Goal: Transaction & Acquisition: Purchase product/service

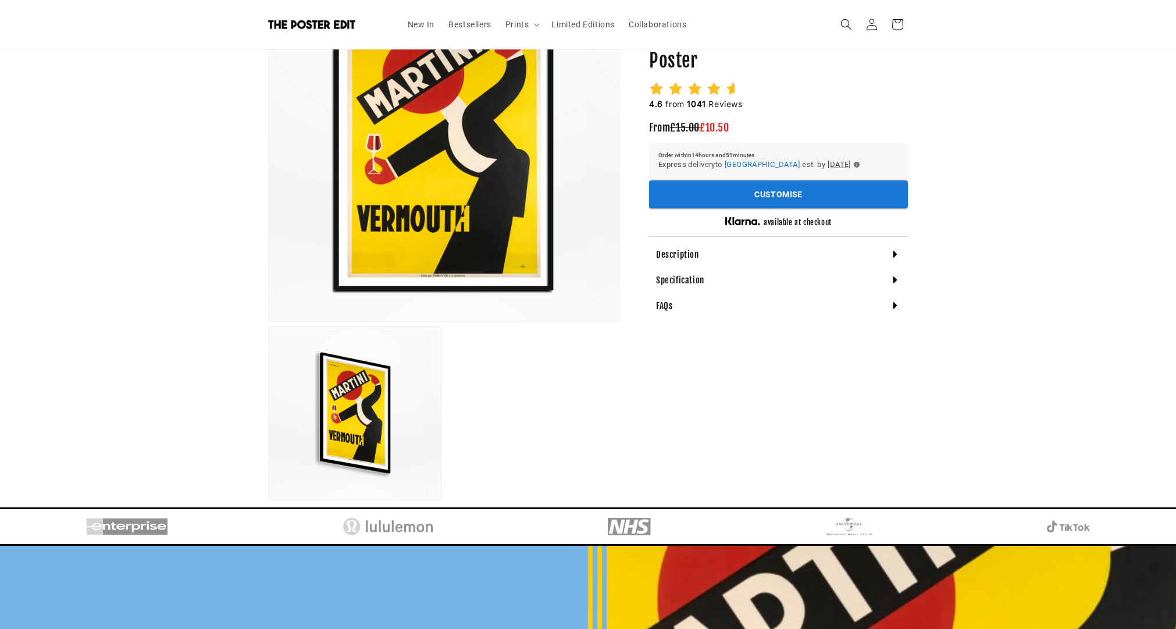
scroll to position [39, 0]
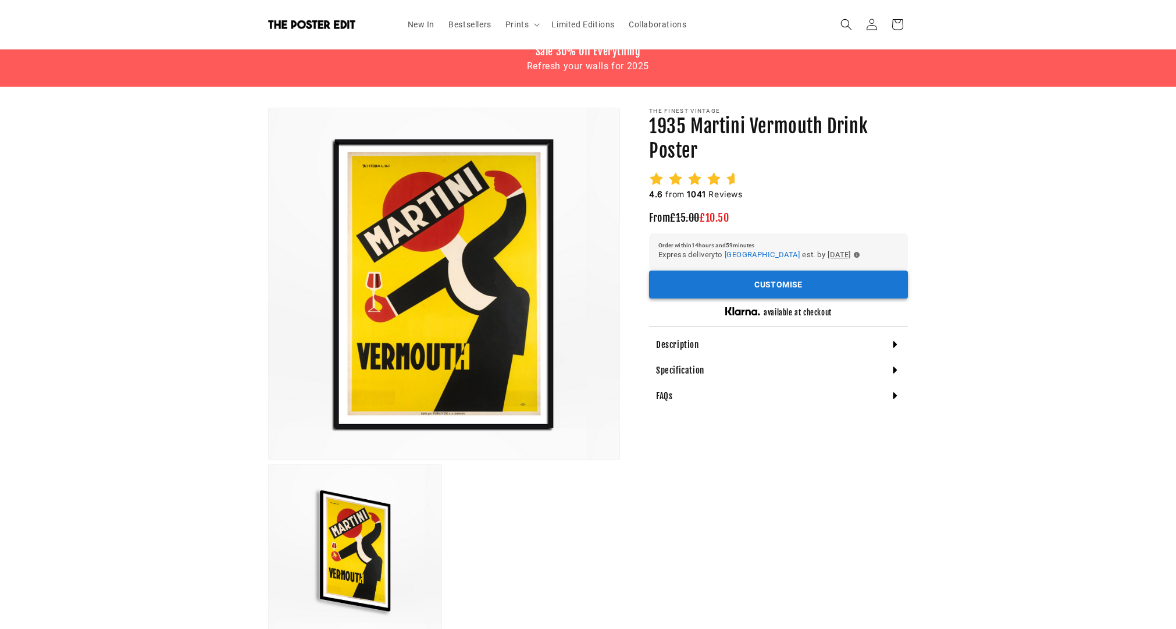
click at [731, 286] on button "Customise" at bounding box center [778, 285] width 259 height 29
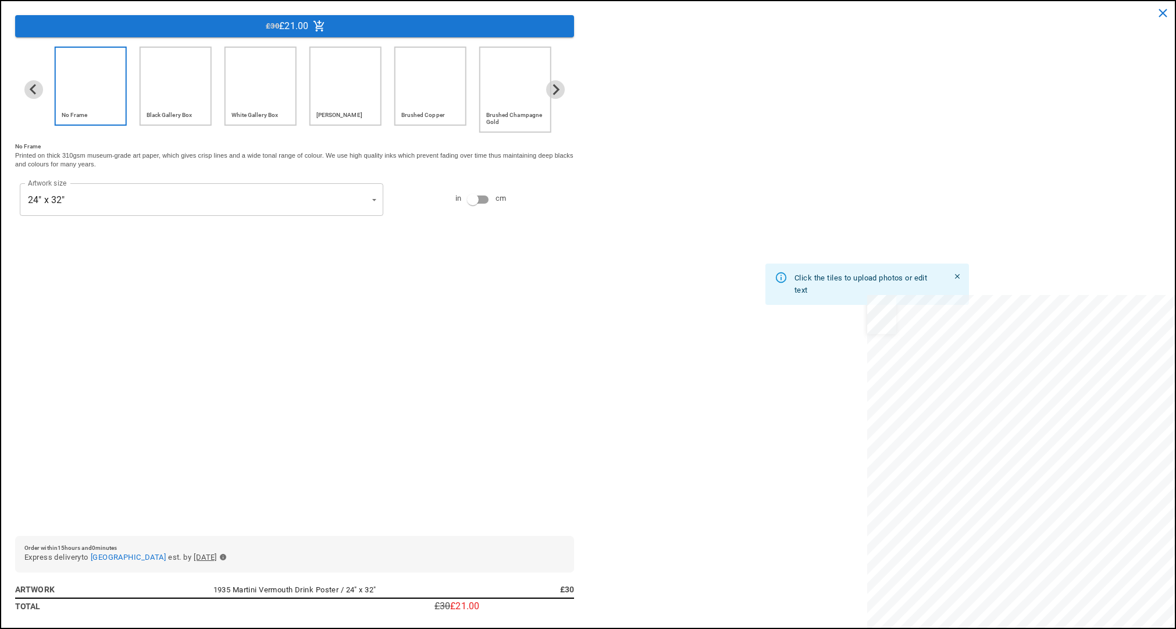
scroll to position [0, 227]
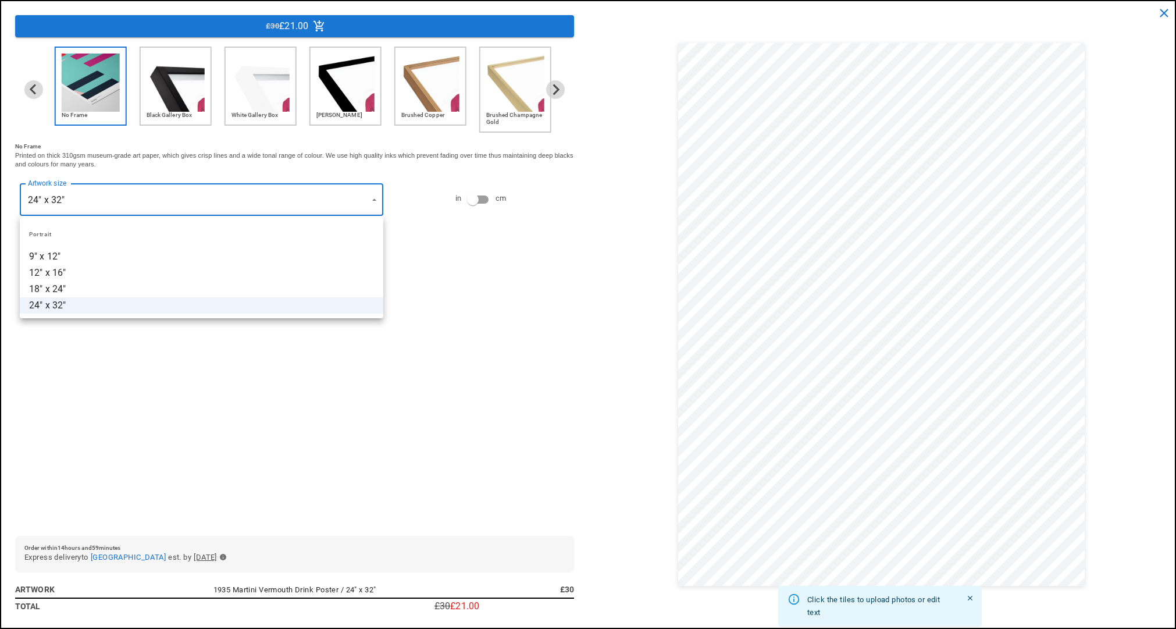
drag, startPoint x: 501, startPoint y: 285, endPoint x: 489, endPoint y: 286, distance: 11.7
click at [493, 286] on div at bounding box center [588, 314] width 1176 height 629
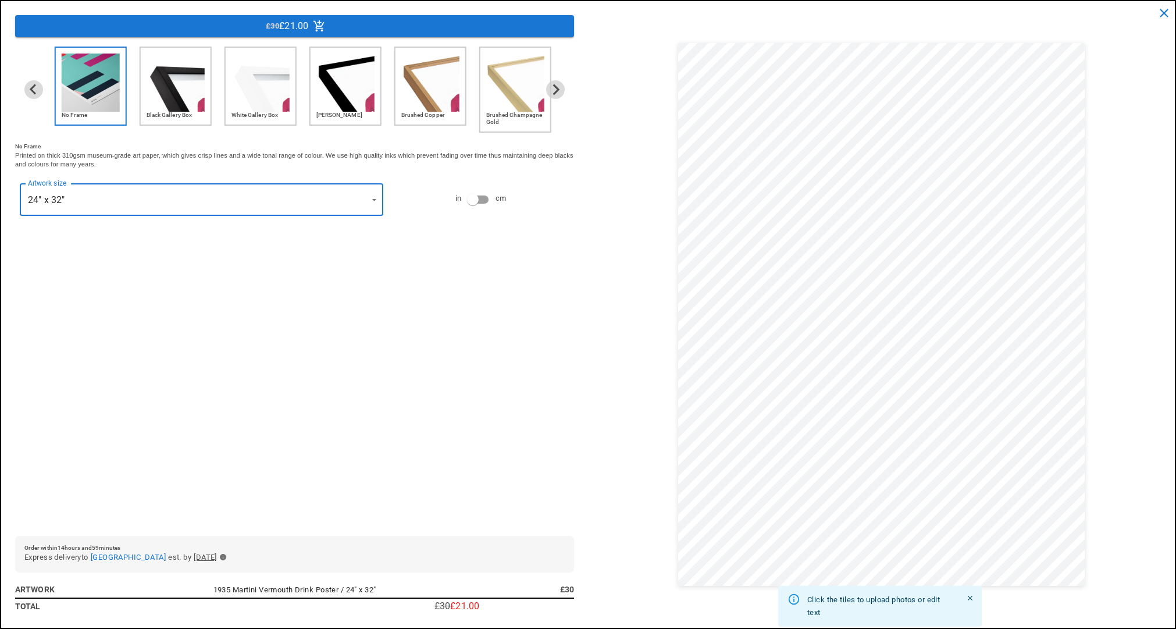
type input "**********"
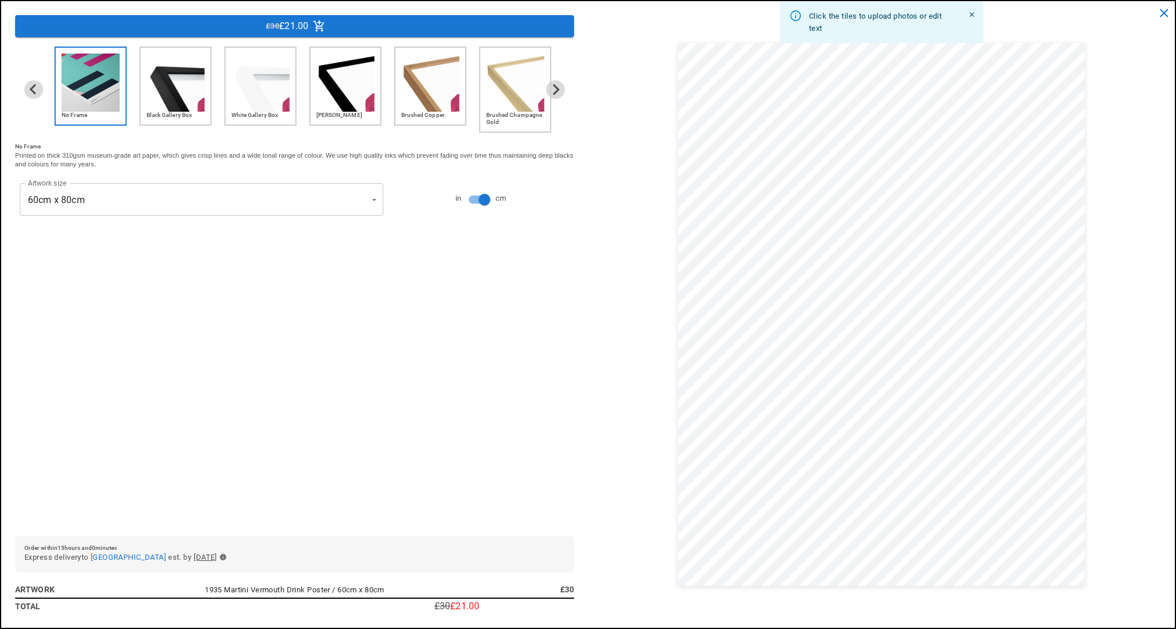
scroll to position [0, 454]
click at [554, 88] on icon "Next slide" at bounding box center [555, 89] width 11 height 11
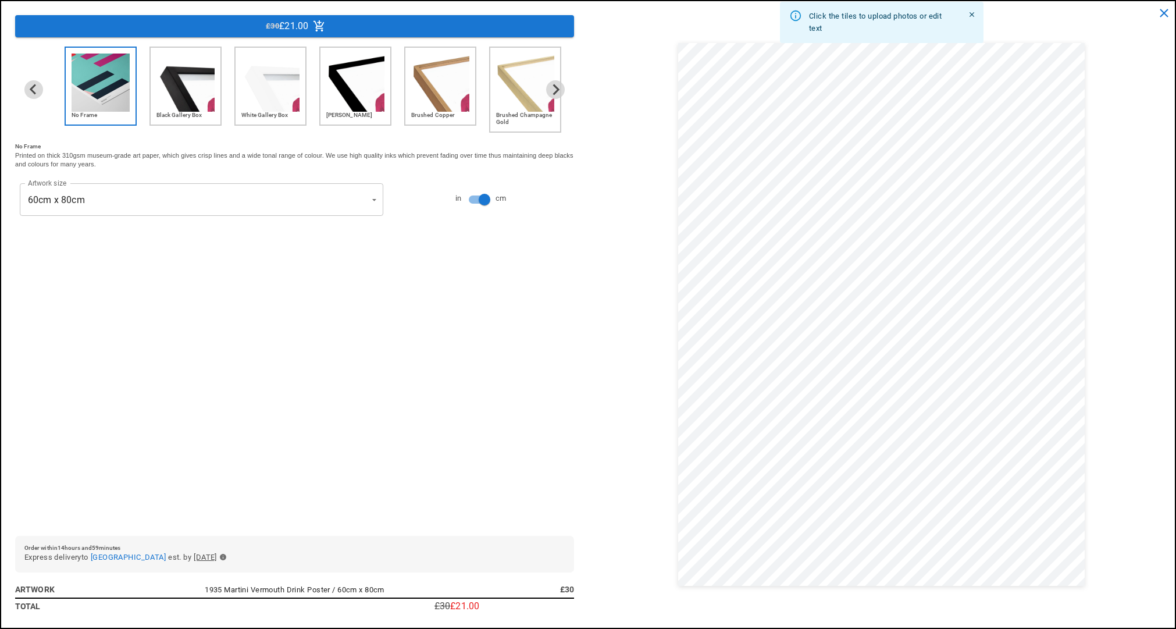
drag, startPoint x: 1103, startPoint y: 40, endPoint x: 1135, endPoint y: 23, distance: 36.5
click at [1104, 40] on div "Click the tiles to upload photos or edit text" at bounding box center [881, 314] width 559 height 599
click at [1160, 13] on icon "close" at bounding box center [1164, 13] width 15 height 15
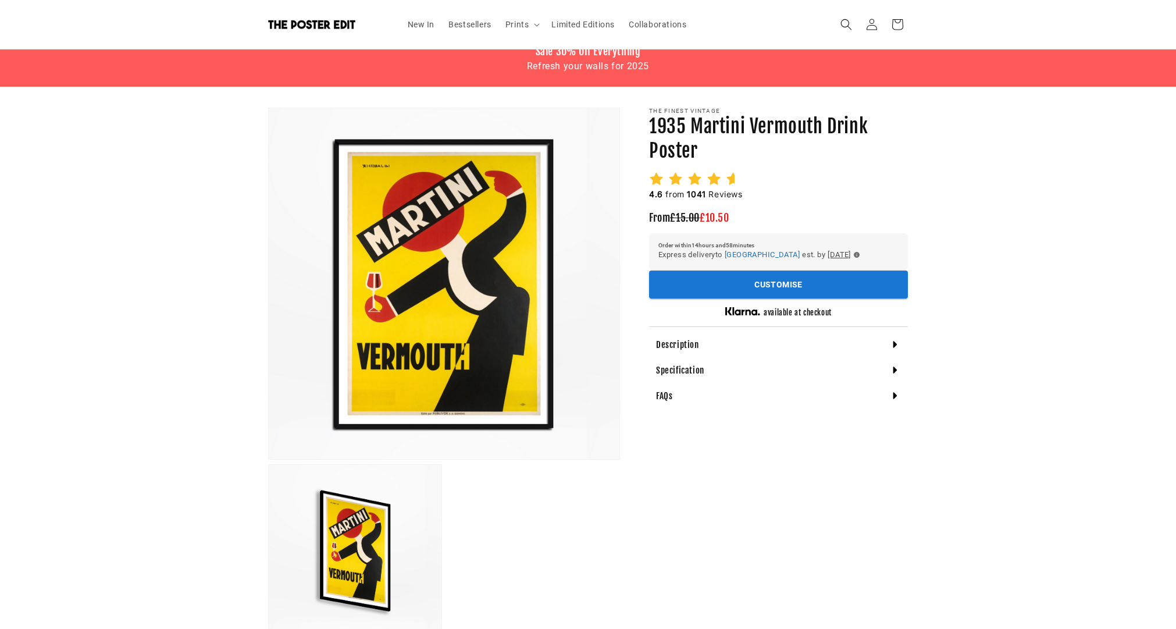
click at [680, 342] on h4 "Description" at bounding box center [677, 345] width 43 height 12
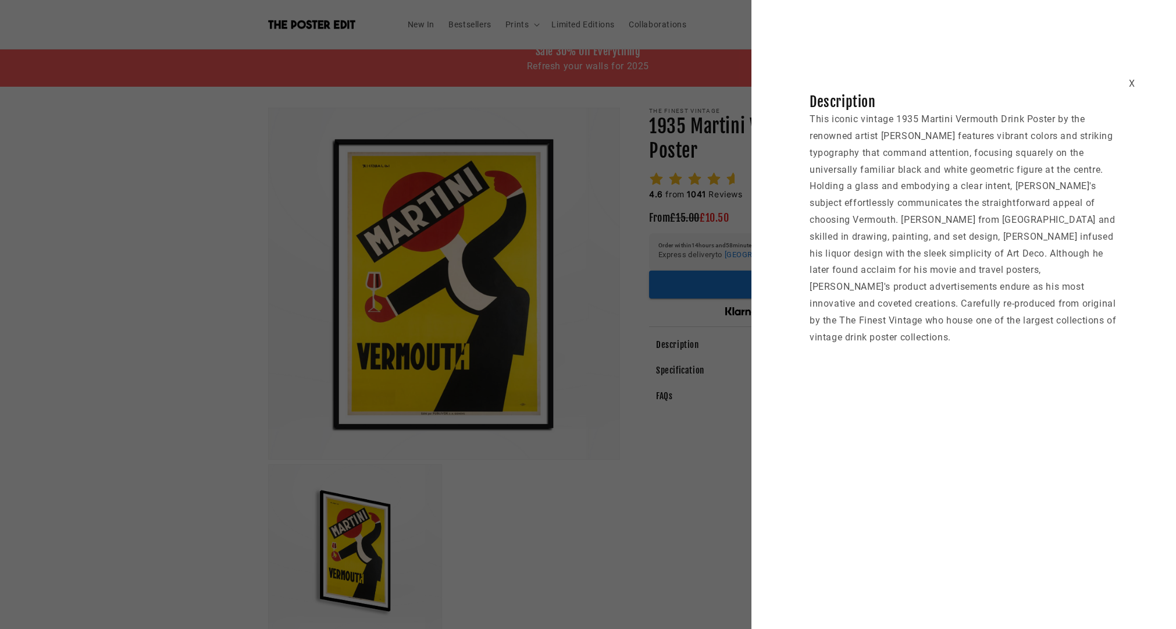
click at [1133, 79] on div "X" at bounding box center [1132, 84] width 6 height 17
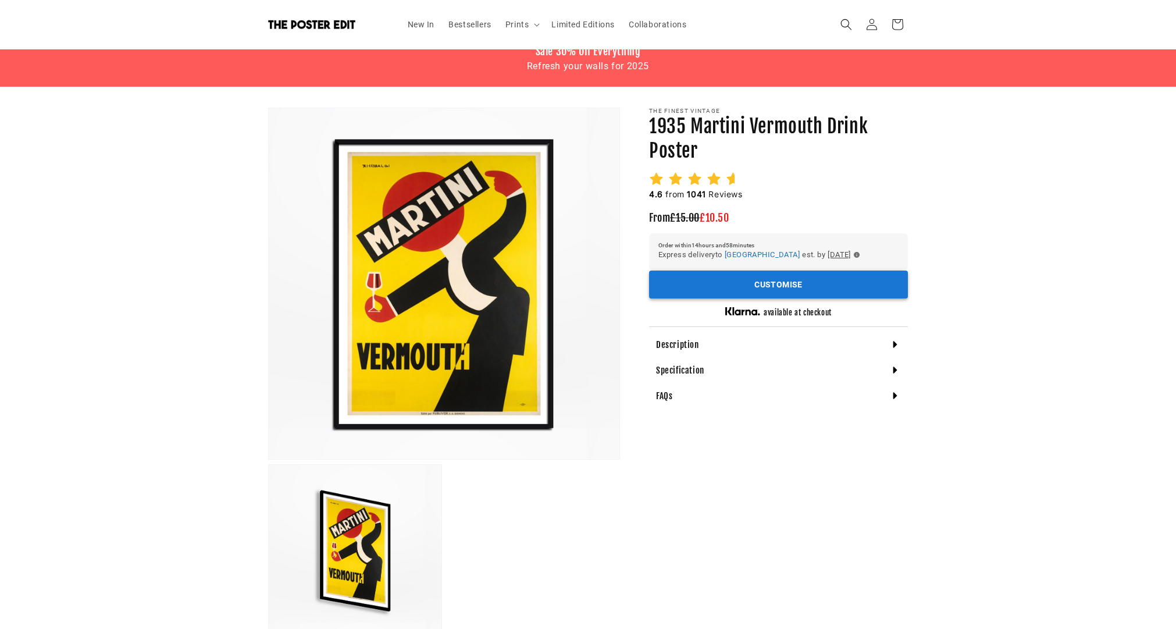
click at [722, 283] on button "Customise" at bounding box center [778, 285] width 259 height 29
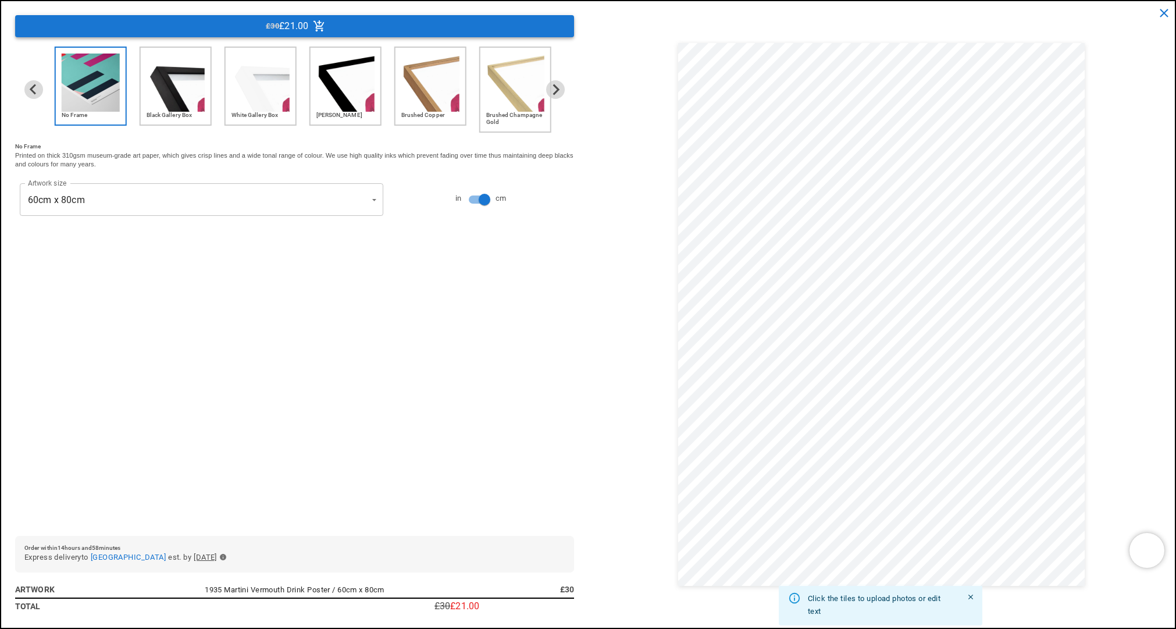
scroll to position [0, 227]
drag, startPoint x: 189, startPoint y: 23, endPoint x: 183, endPoint y: 101, distance: 78.2
click at [184, 102] on div "**********" at bounding box center [294, 314] width 559 height 599
click at [183, 101] on img "2 of 6" at bounding box center [176, 83] width 58 height 58
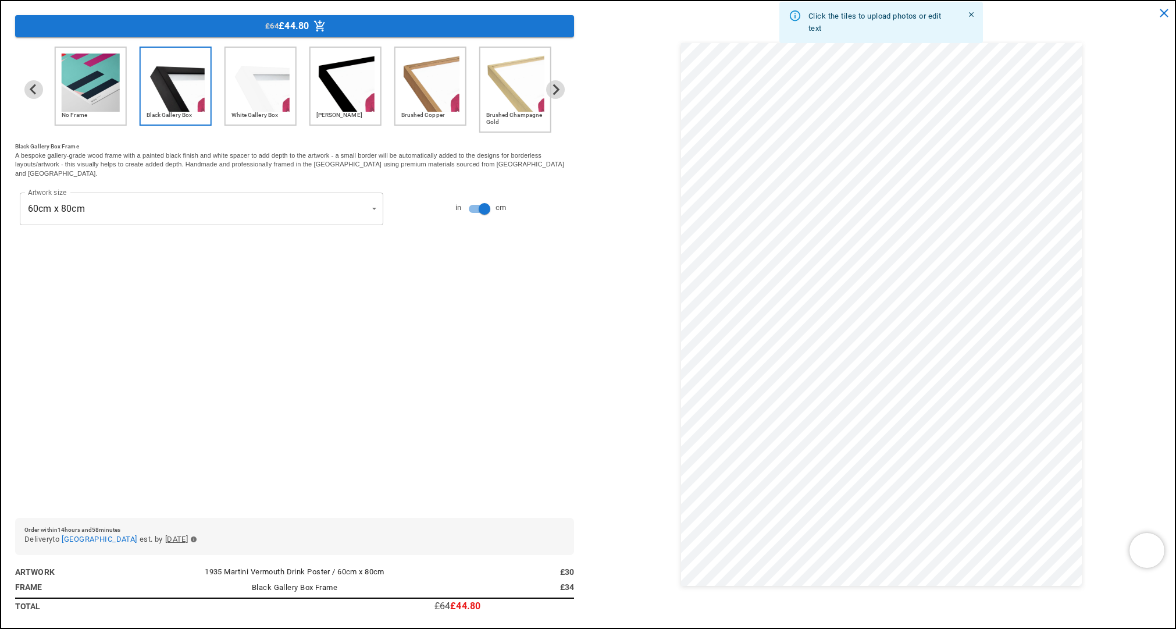
scroll to position [0, 454]
click at [90, 83] on img "1 of 6" at bounding box center [91, 83] width 58 height 58
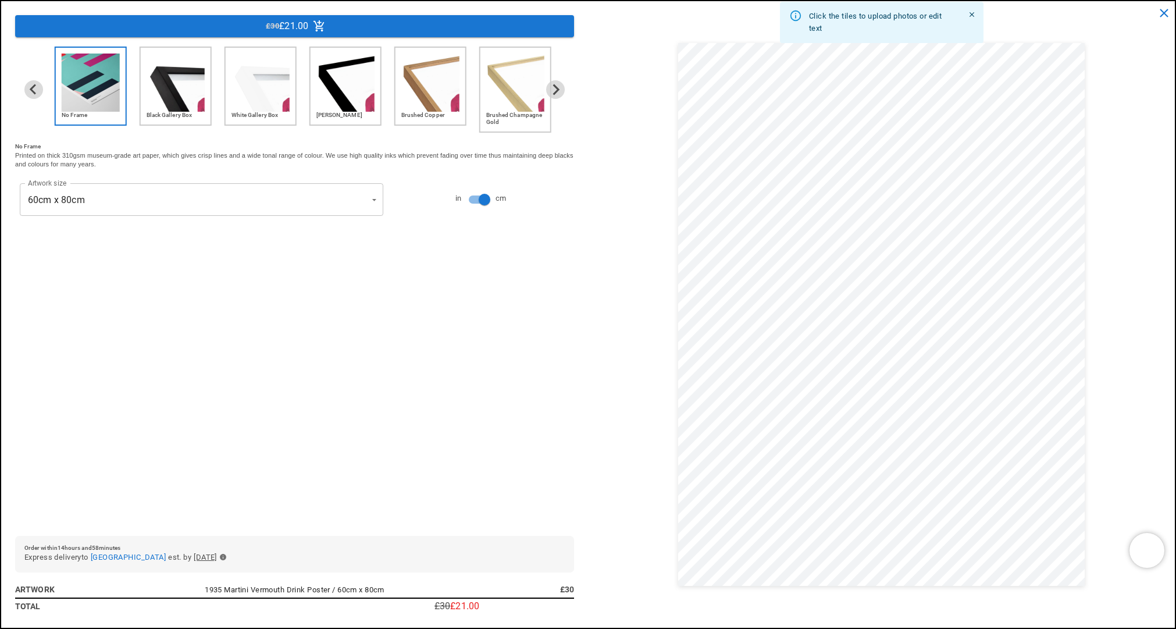
click at [169, 88] on img "2 of 6" at bounding box center [176, 83] width 58 height 58
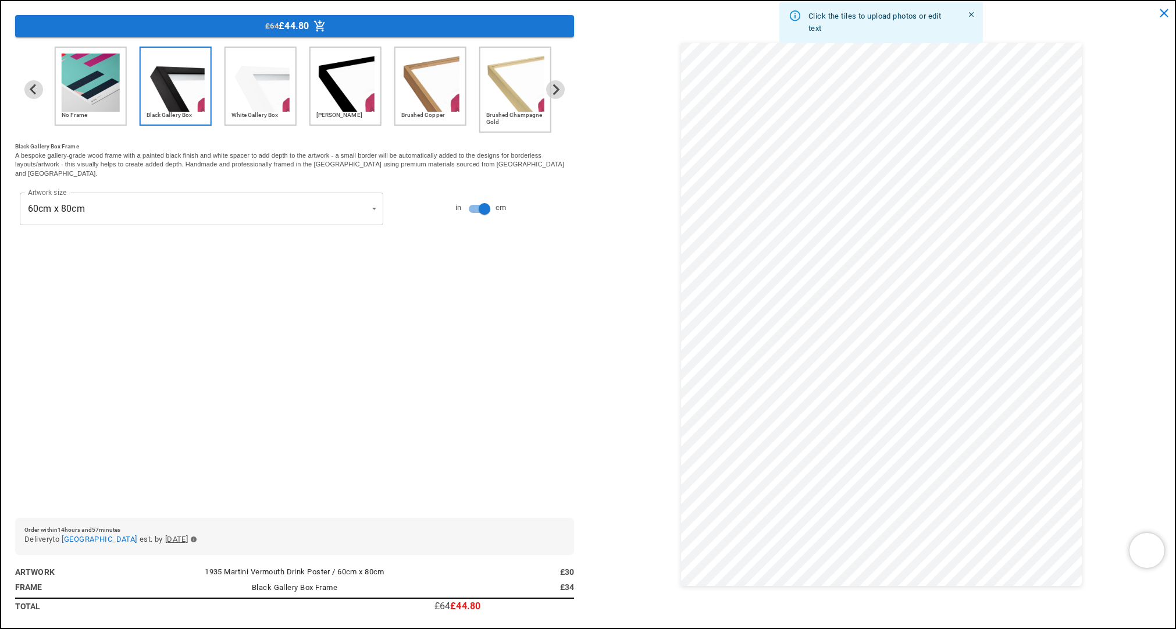
click at [88, 86] on img "1 of 6" at bounding box center [91, 83] width 58 height 58
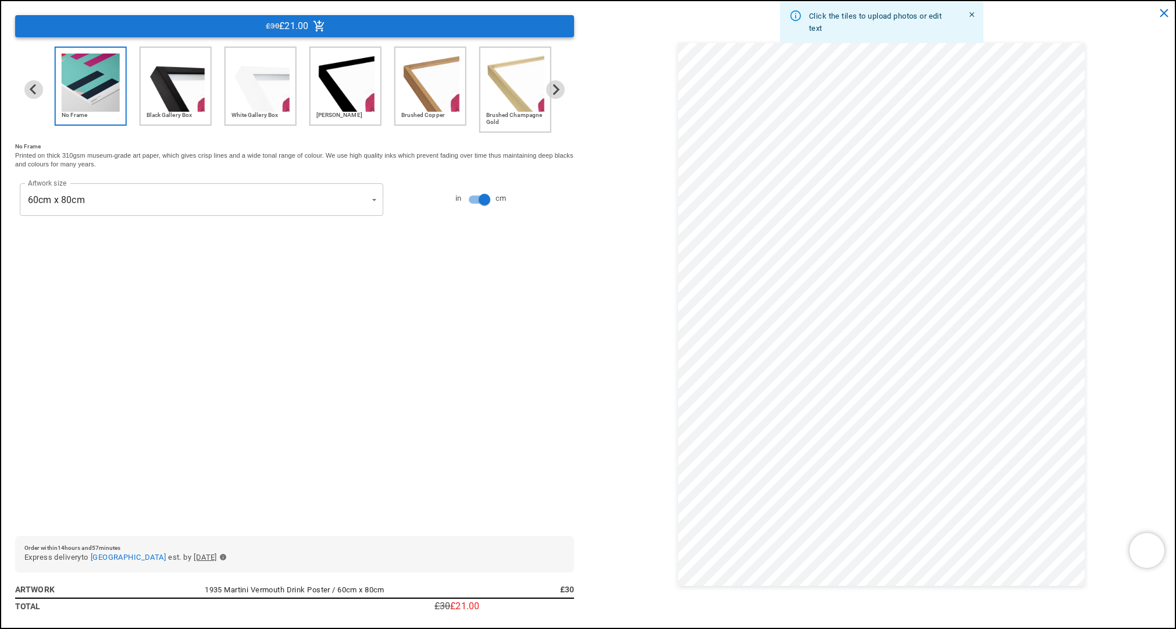
click at [277, 22] on span "£30" at bounding box center [272, 26] width 13 height 13
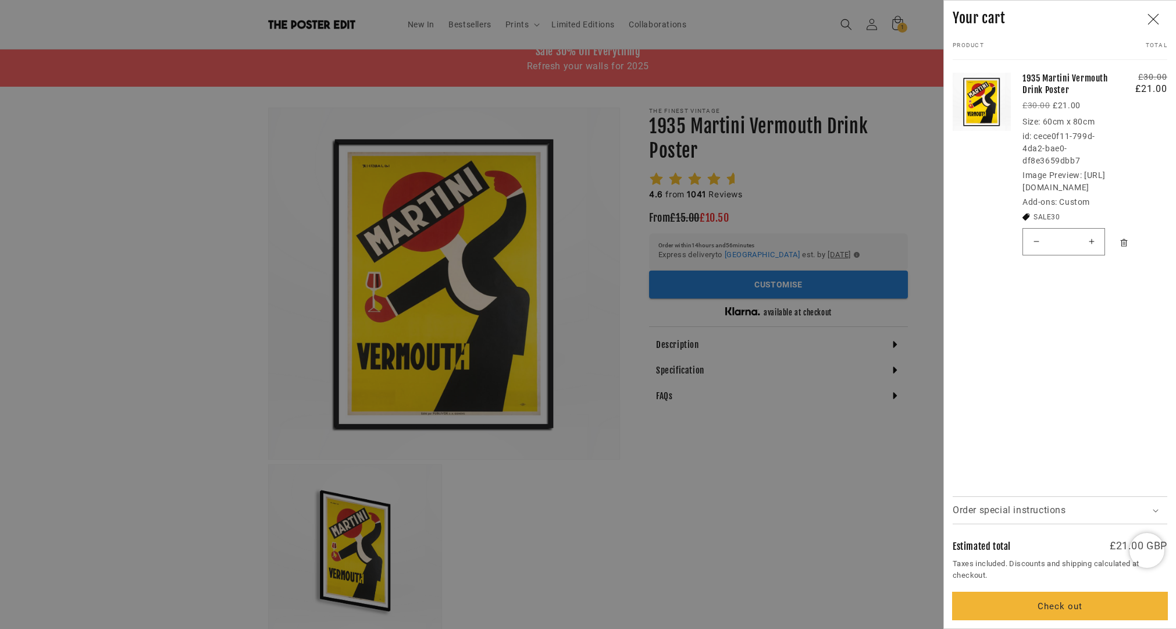
click at [1045, 606] on button "Check out" at bounding box center [1060, 605] width 215 height 27
